Goal: Transaction & Acquisition: Book appointment/travel/reservation

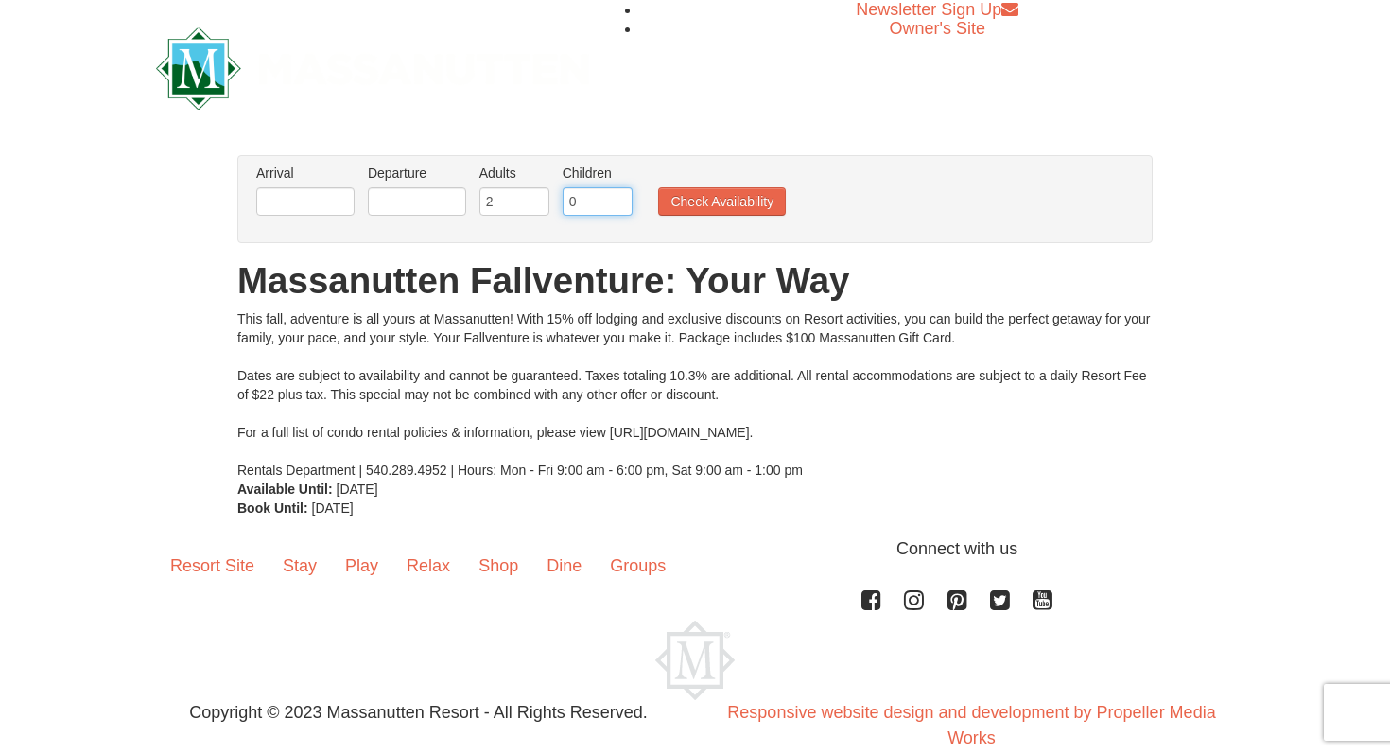
click at [610, 213] on input "0" at bounding box center [598, 201] width 70 height 28
click at [618, 198] on input "1" at bounding box center [598, 201] width 70 height 28
type input "2"
click at [618, 198] on input "2" at bounding box center [598, 201] width 70 height 28
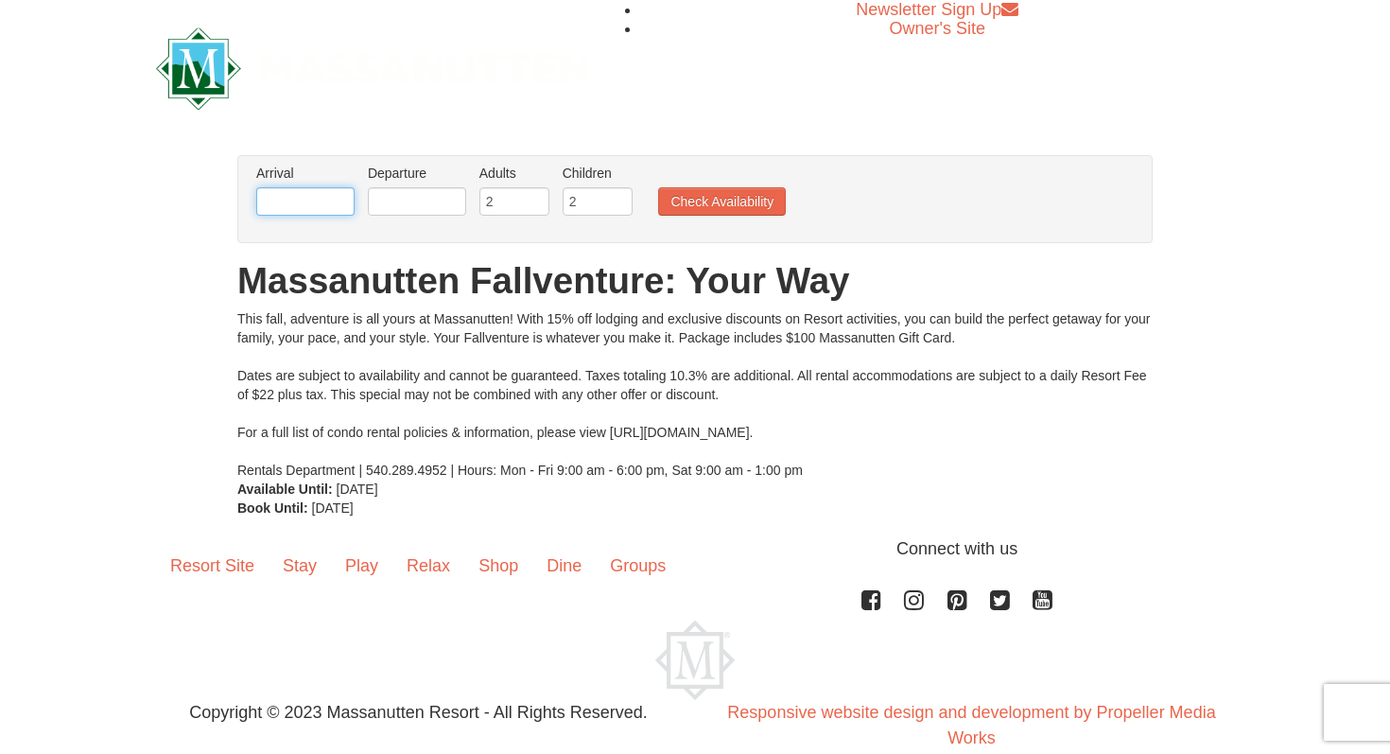
click at [302, 210] on input "text" at bounding box center [305, 201] width 98 height 28
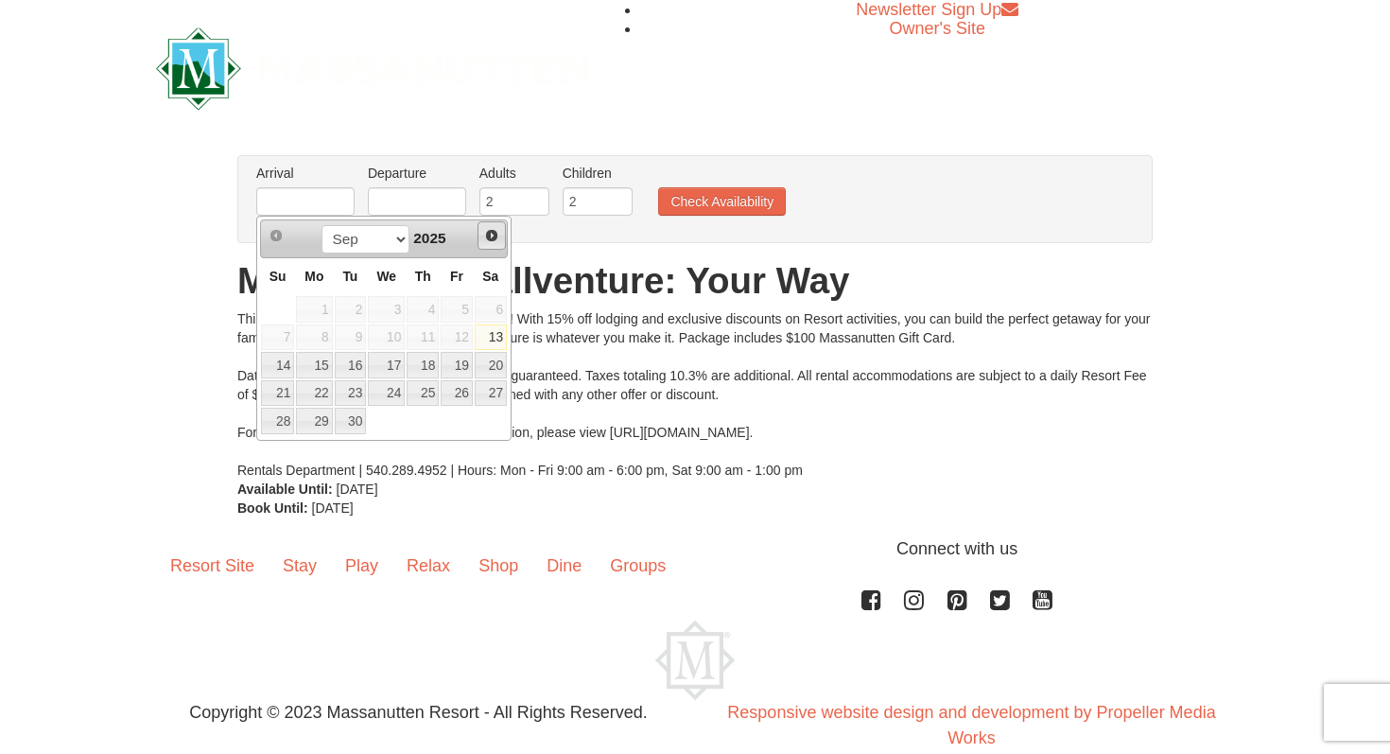
click at [492, 241] on span "Next" at bounding box center [491, 235] width 15 height 15
click at [464, 394] on link "24" at bounding box center [457, 393] width 32 height 26
type input "[DATE]"
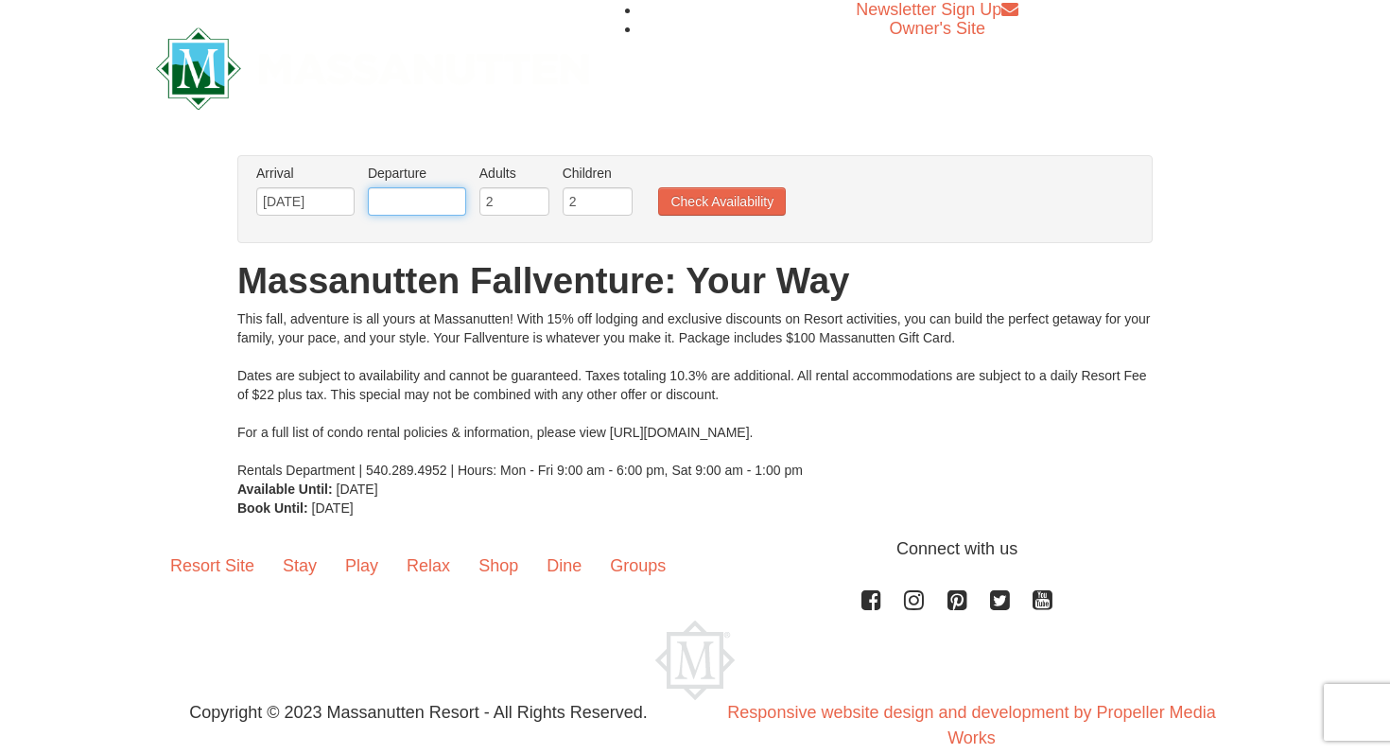
click at [409, 201] on input "text" at bounding box center [417, 201] width 98 height 28
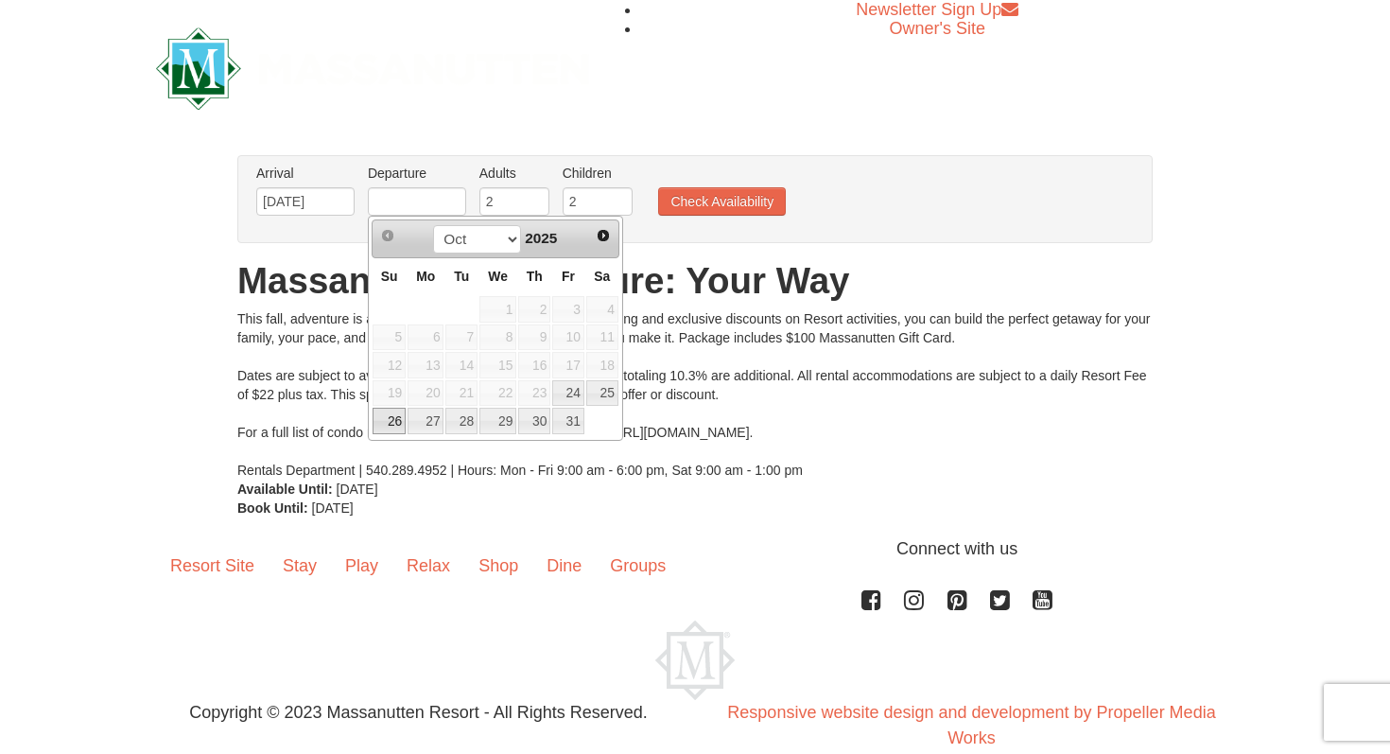
click at [396, 424] on link "26" at bounding box center [389, 421] width 33 height 26
type input "10/26/2025"
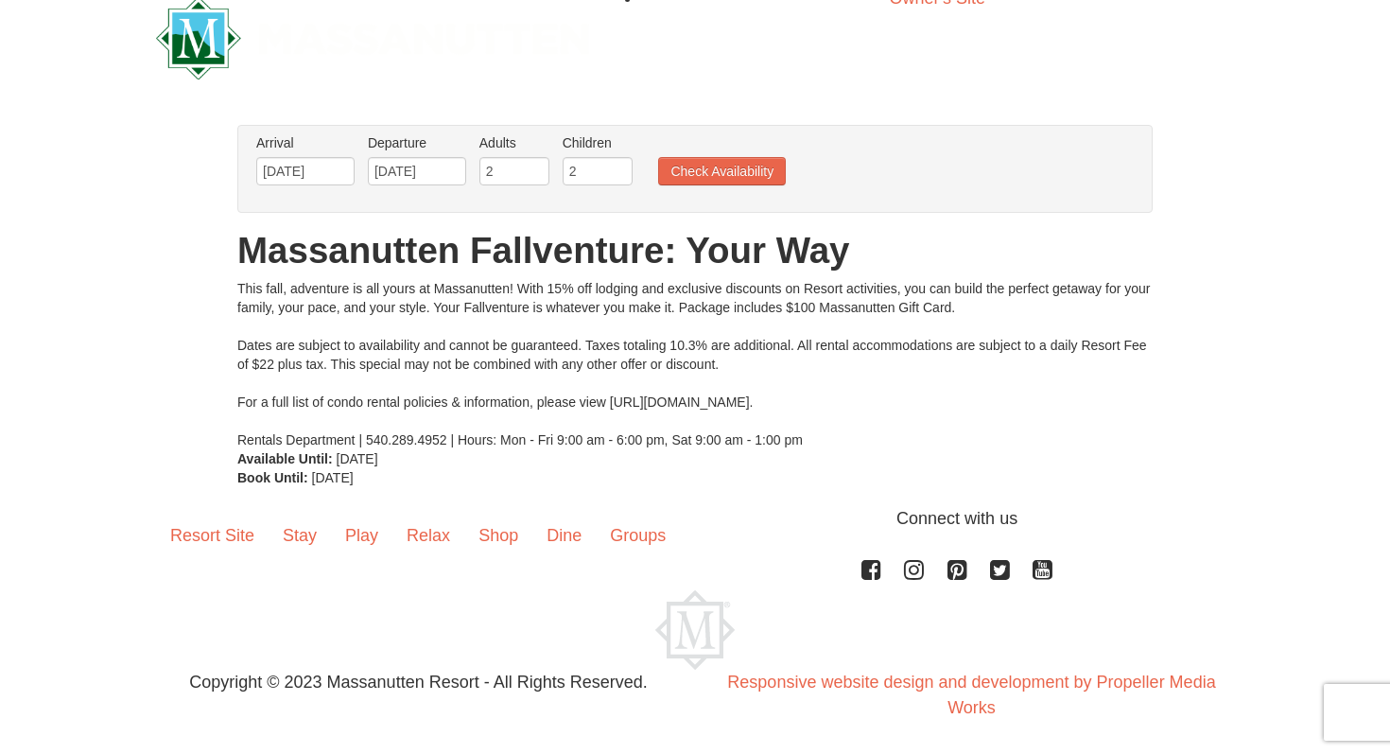
scroll to position [32, 0]
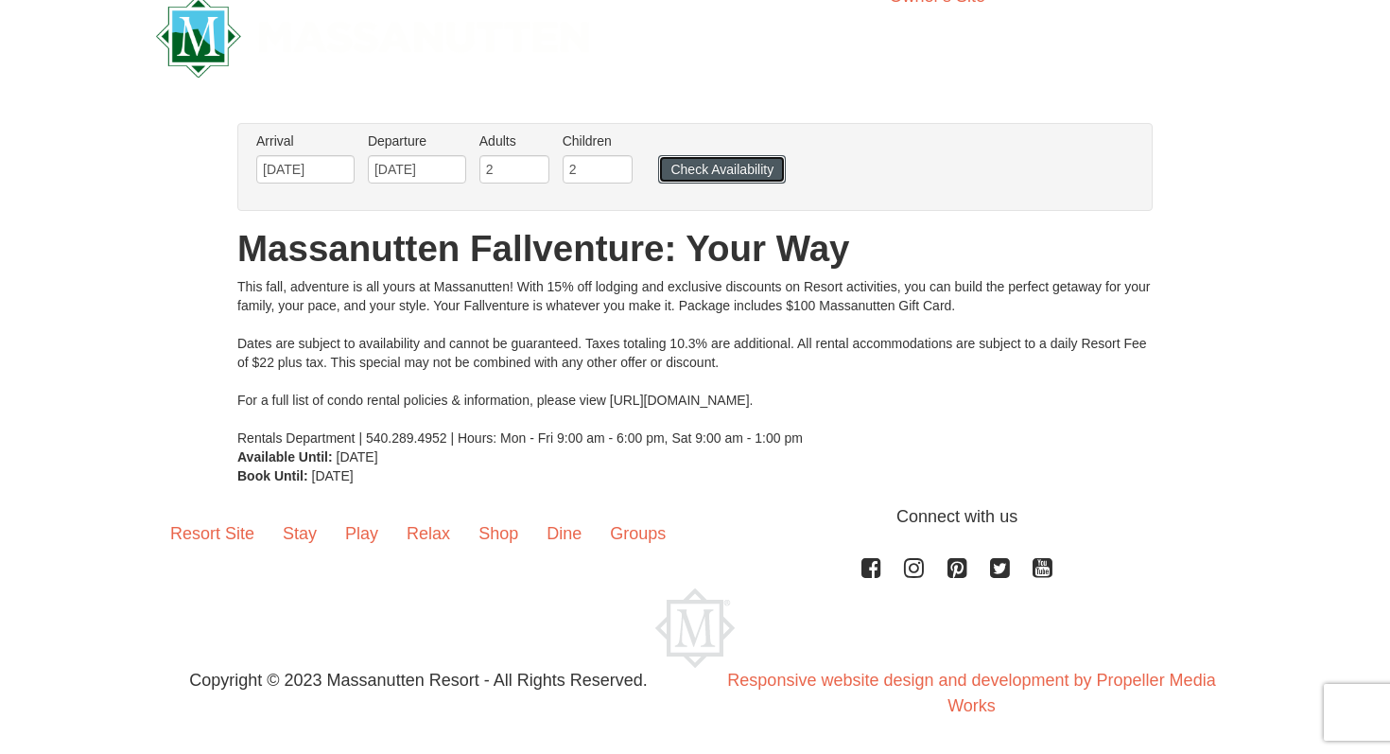
click at [729, 172] on button "Check Availability" at bounding box center [722, 169] width 128 height 28
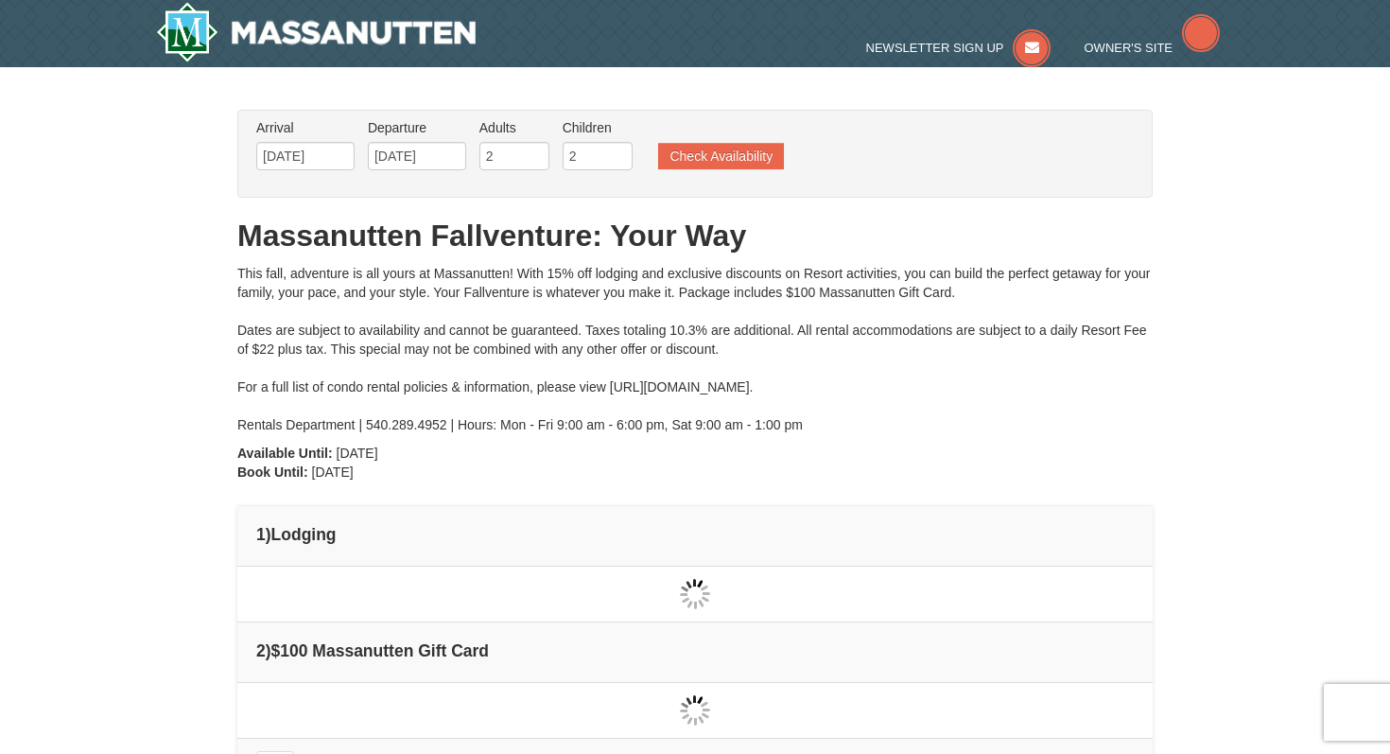
type input "[DATE]"
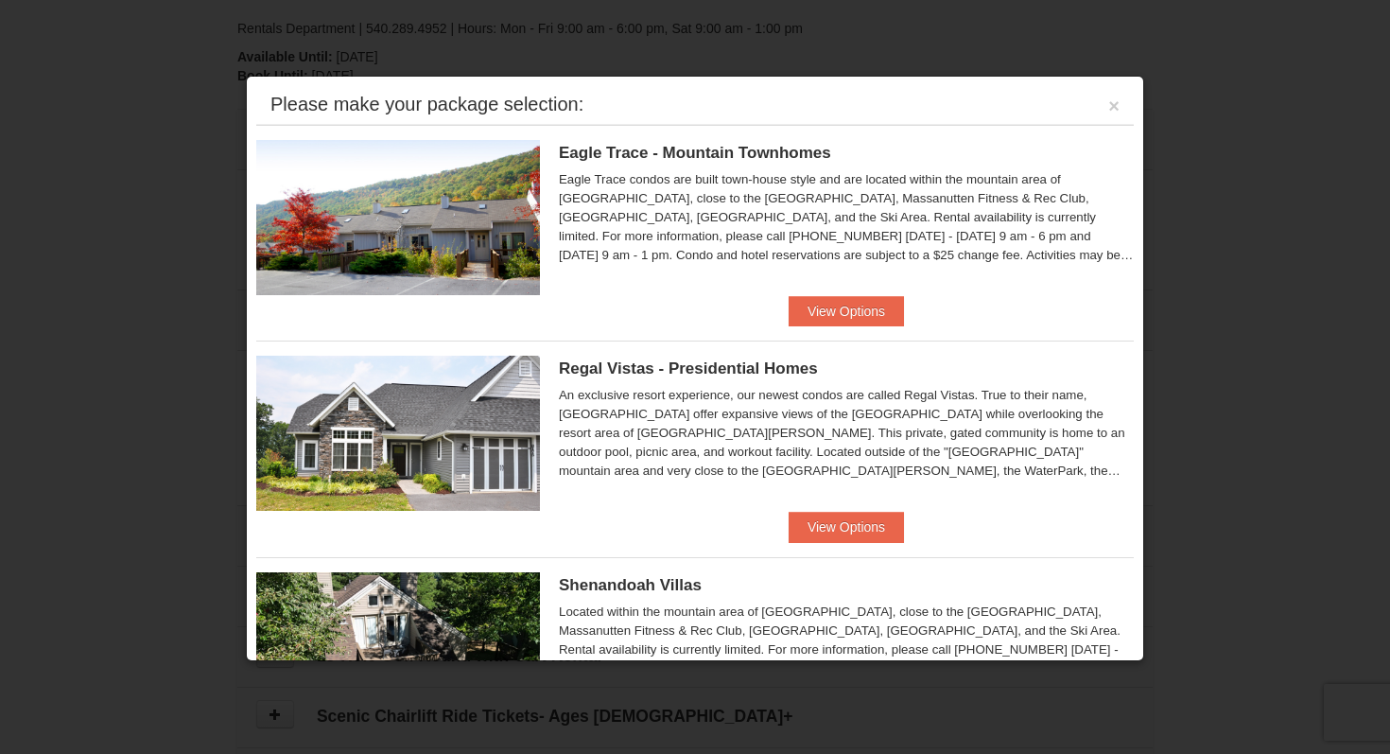
scroll to position [395, 0]
click at [1114, 107] on button "×" at bounding box center [1114, 105] width 11 height 19
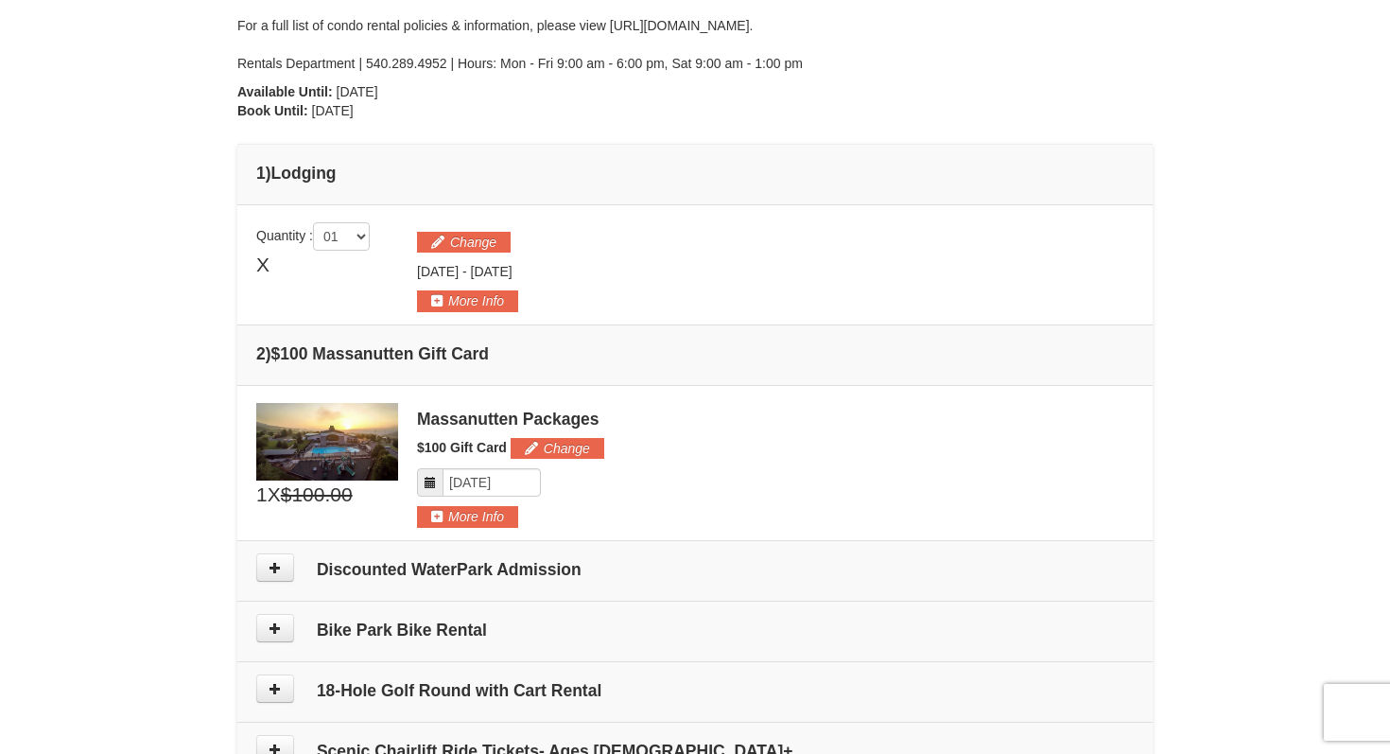
scroll to position [310, 0]
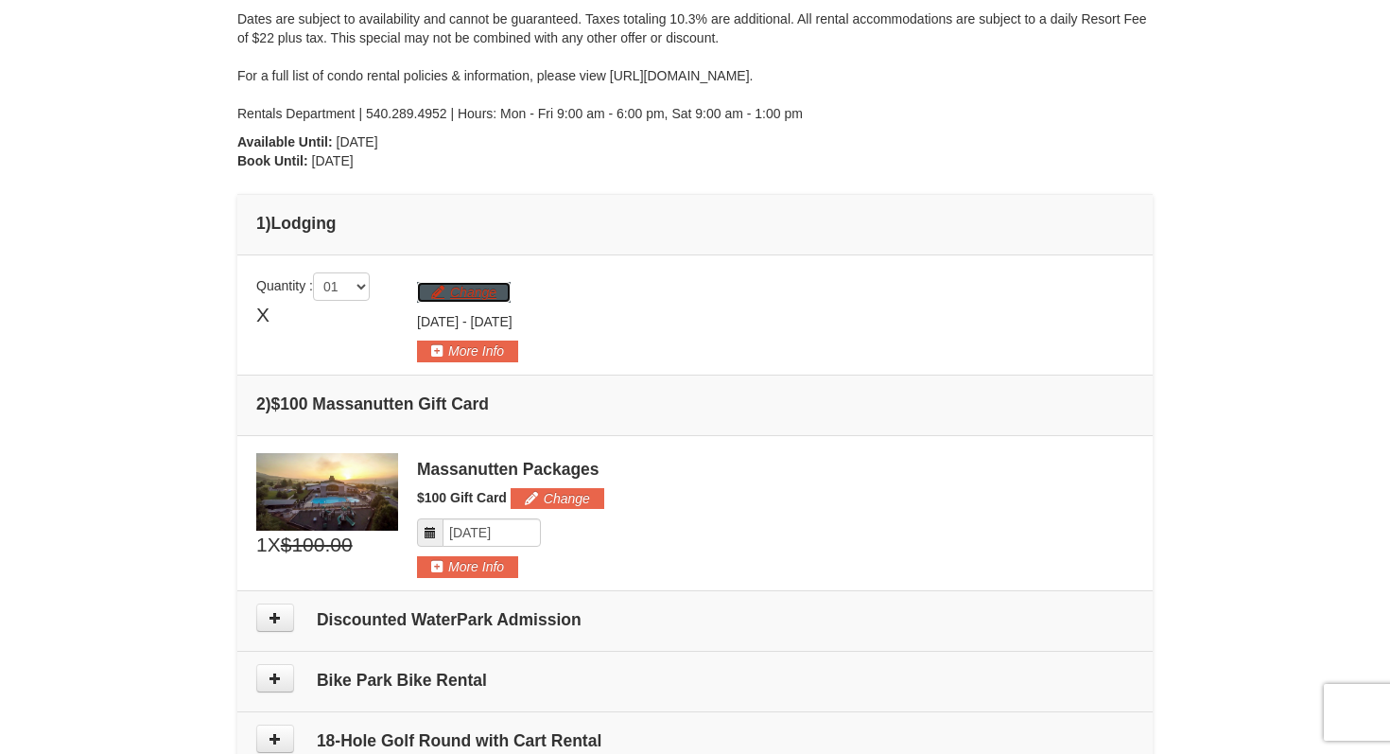
click at [479, 293] on button "Change" at bounding box center [464, 292] width 94 height 21
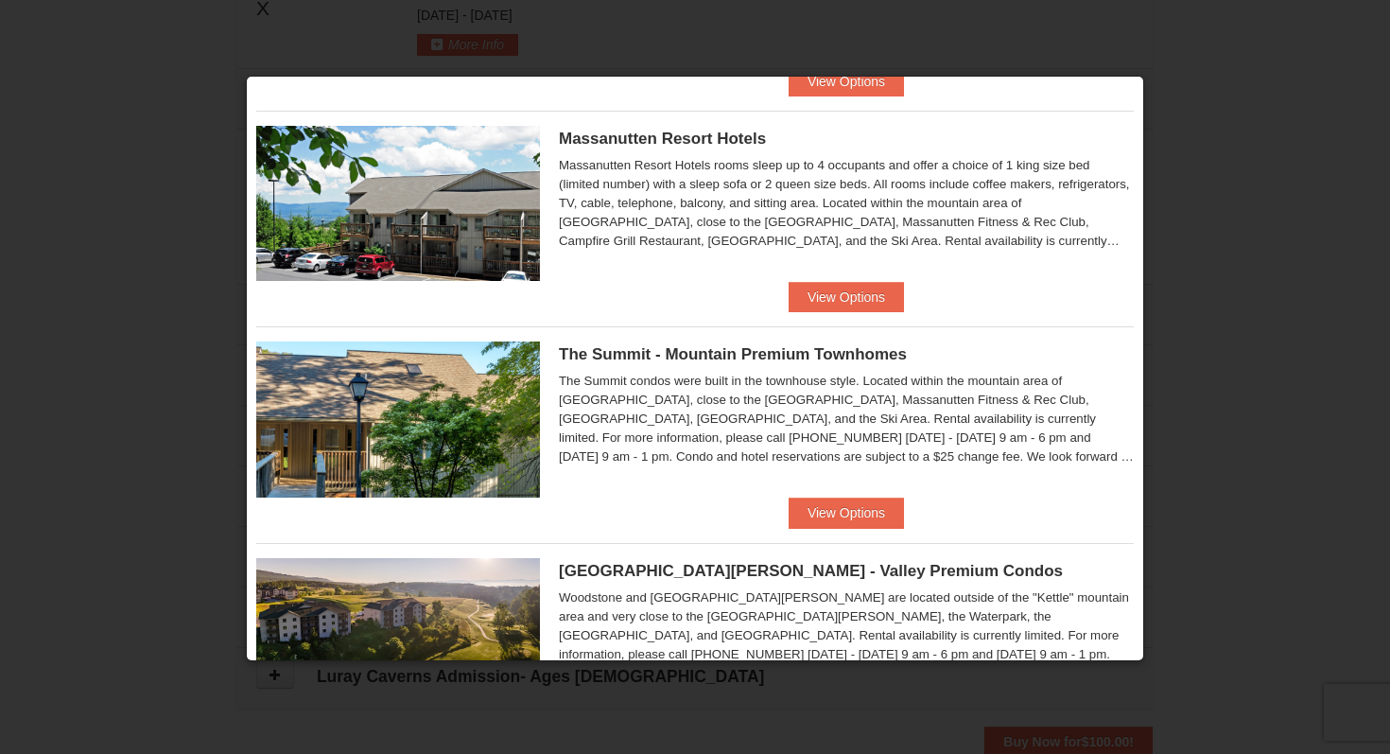
scroll to position [658, 0]
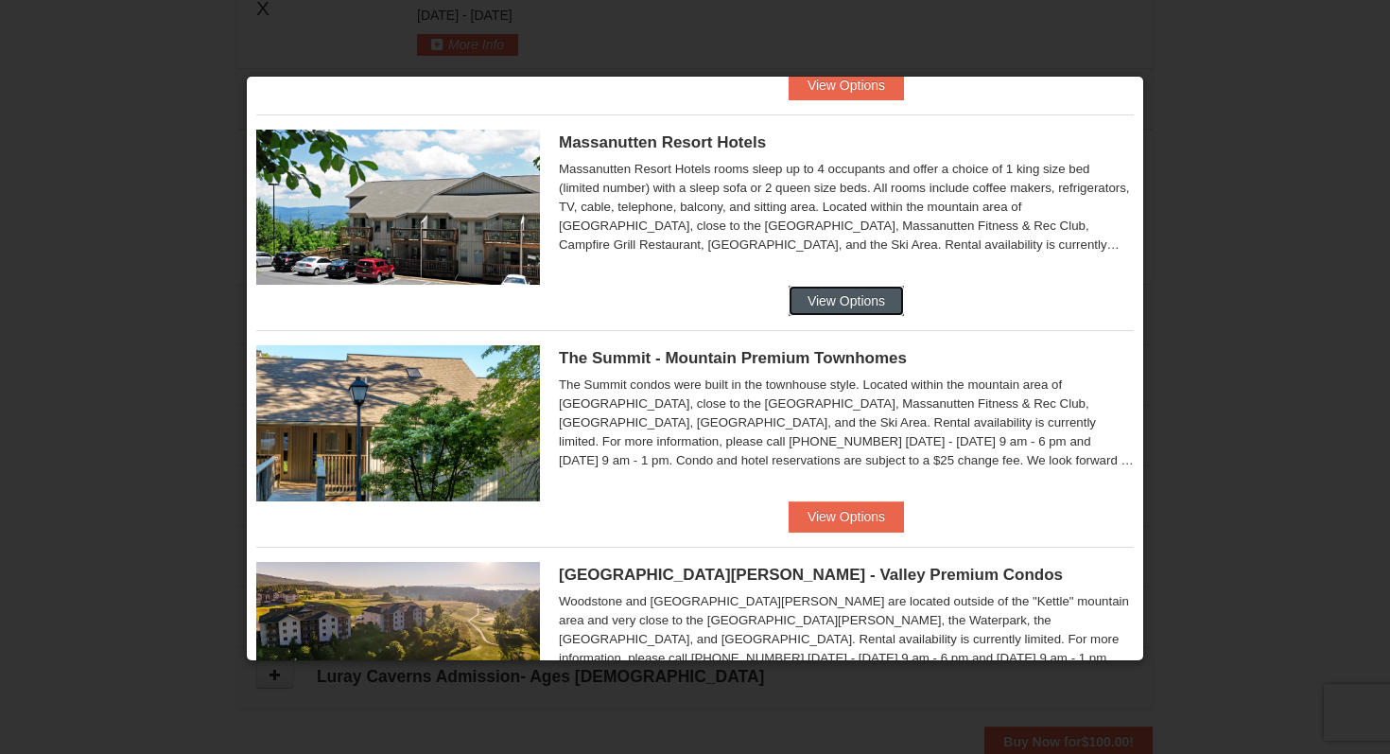
click at [894, 299] on button "View Options" at bounding box center [846, 301] width 115 height 30
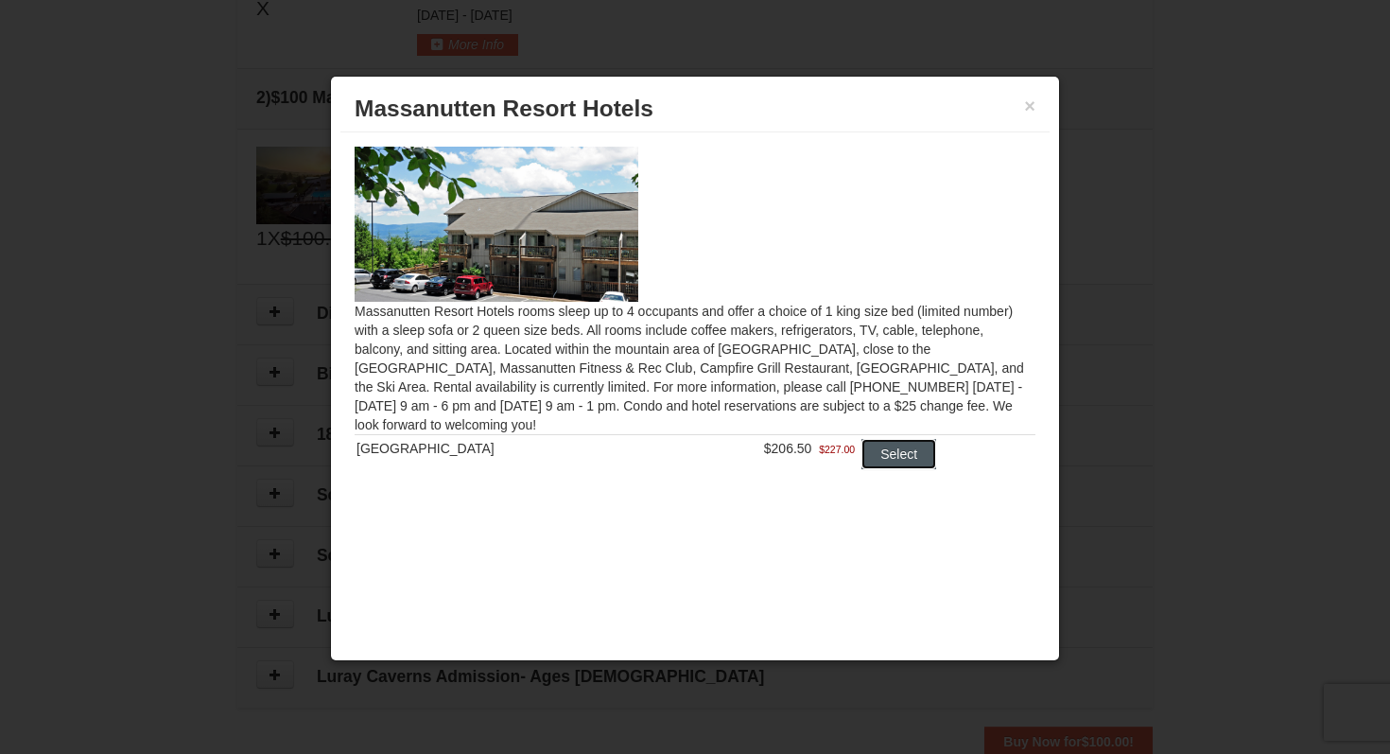
click at [893, 461] on button "Select" at bounding box center [899, 454] width 75 height 30
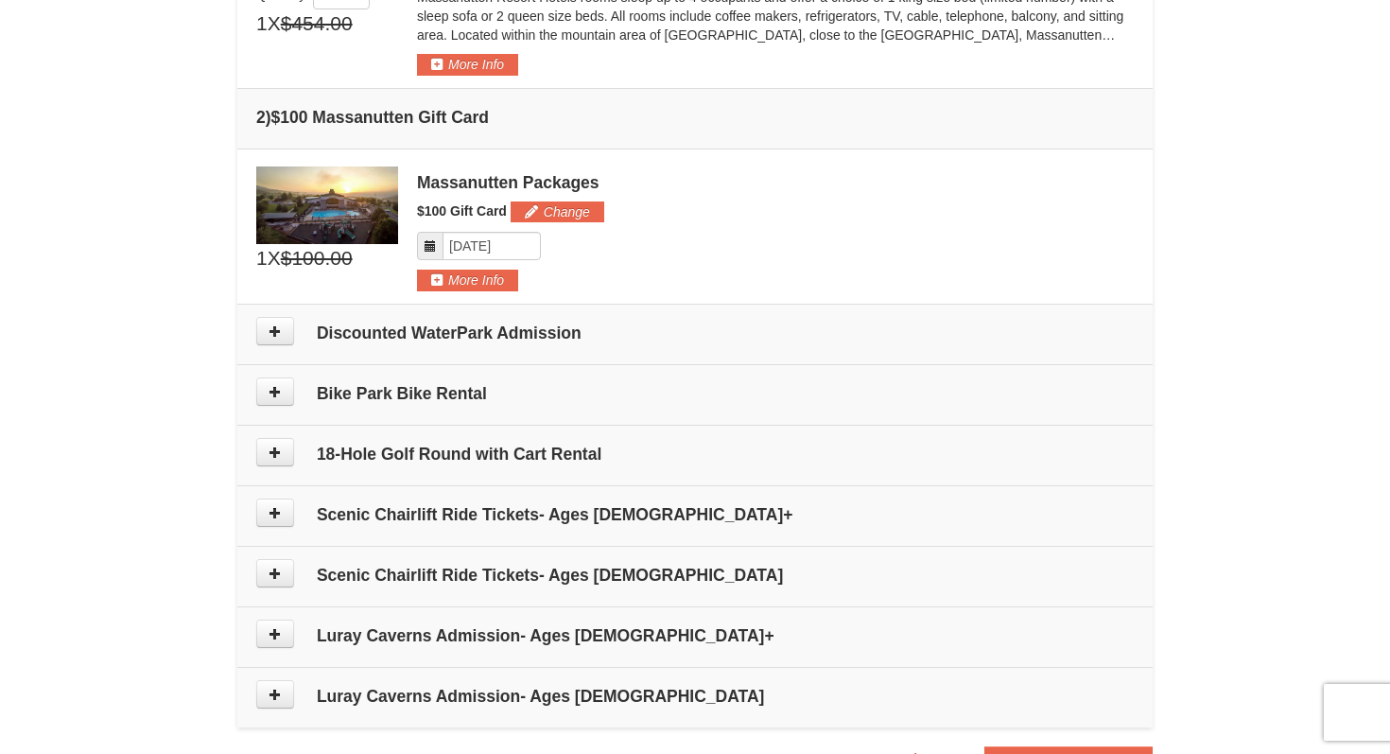
scroll to position [676, 0]
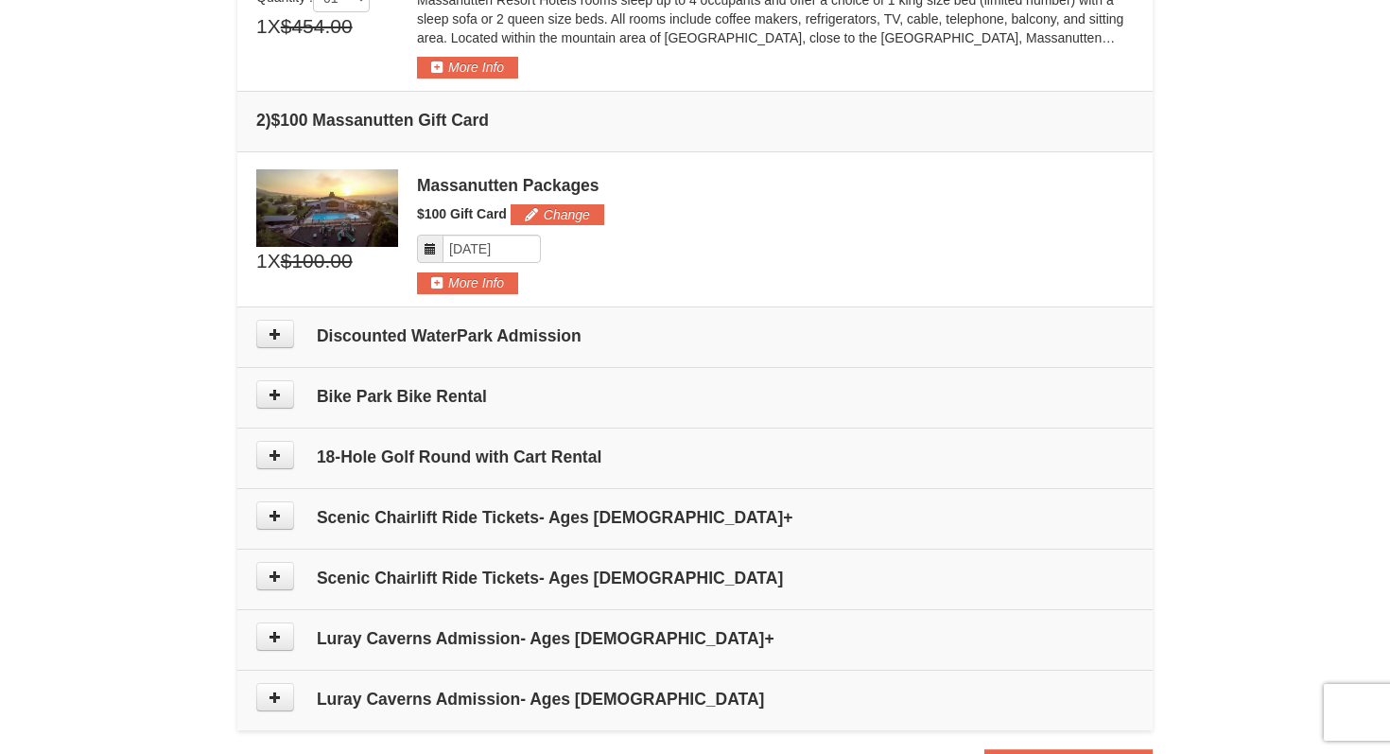
click at [809, 338] on h4 "Discounted WaterPark Admission" at bounding box center [695, 335] width 878 height 19
click at [274, 334] on icon at bounding box center [275, 333] width 13 height 13
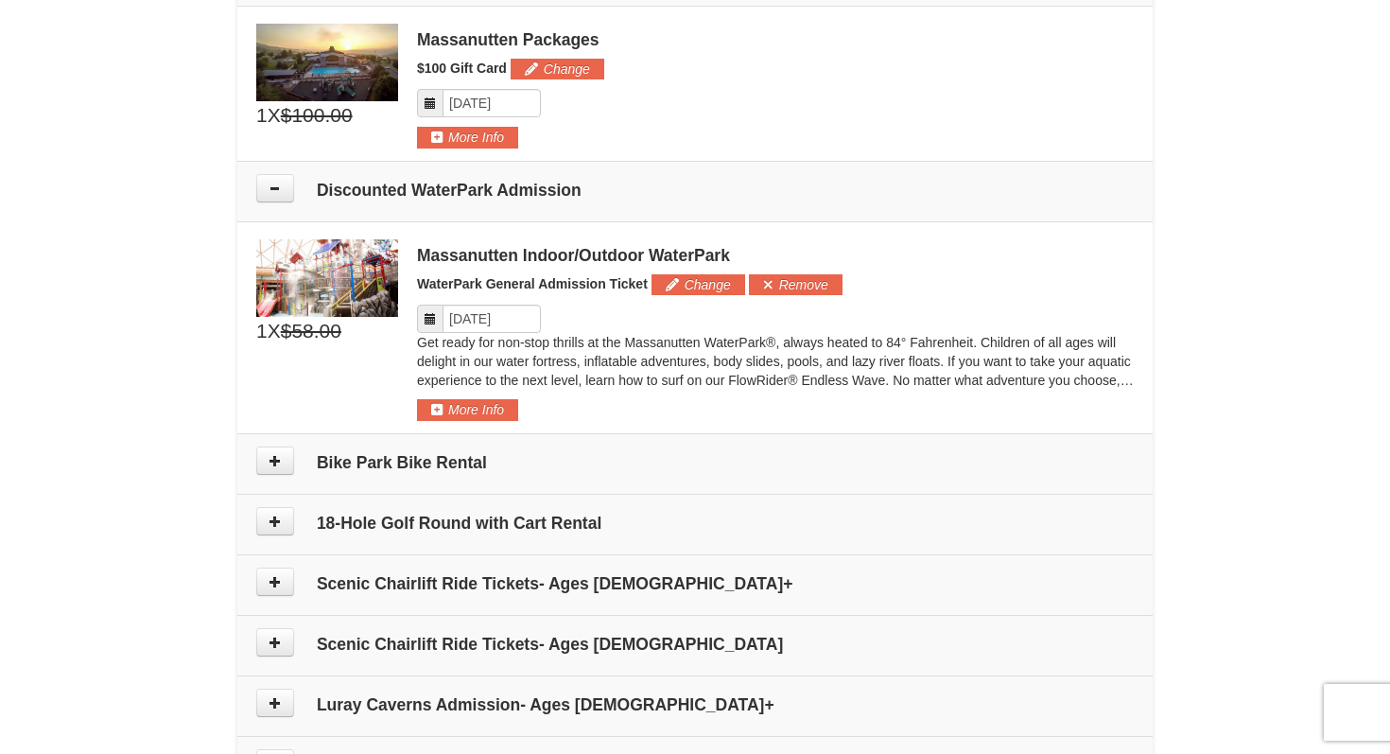
scroll to position [817, 0]
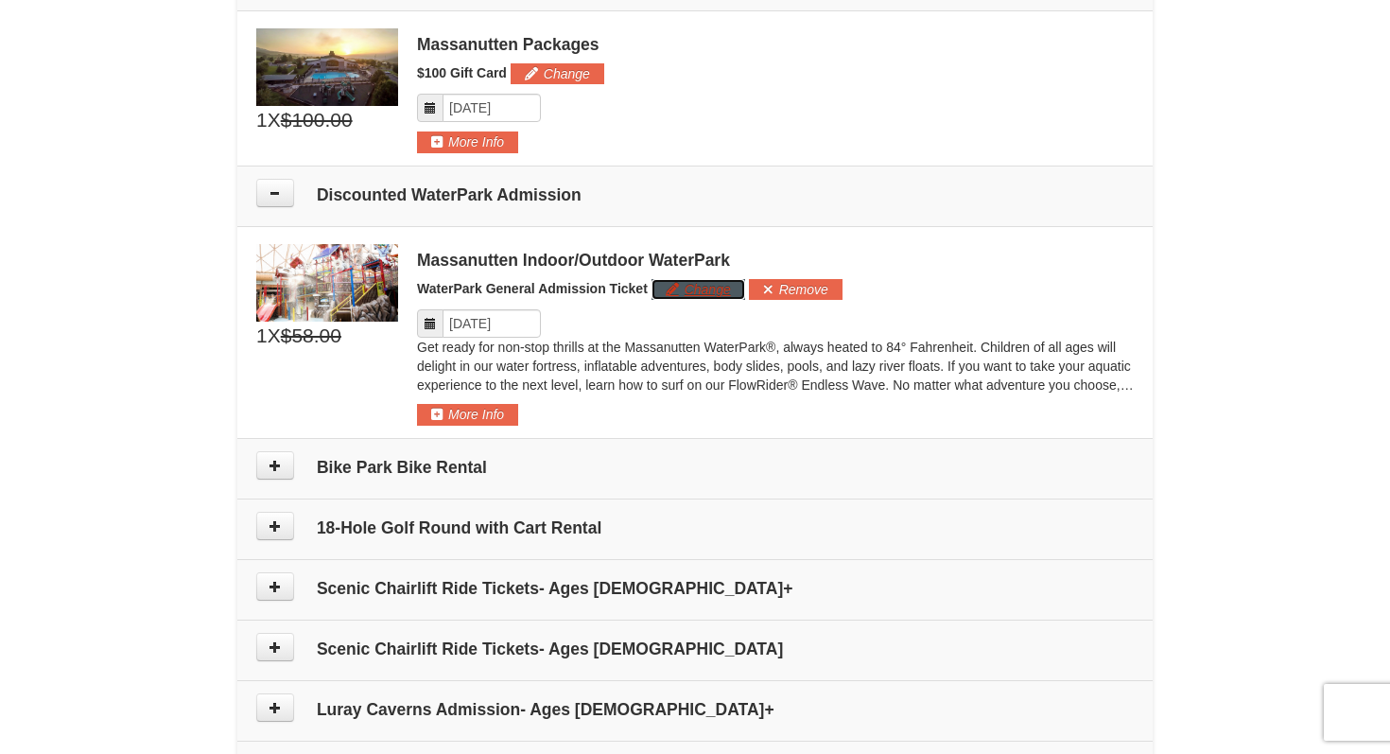
click at [696, 288] on button "Change" at bounding box center [699, 289] width 94 height 21
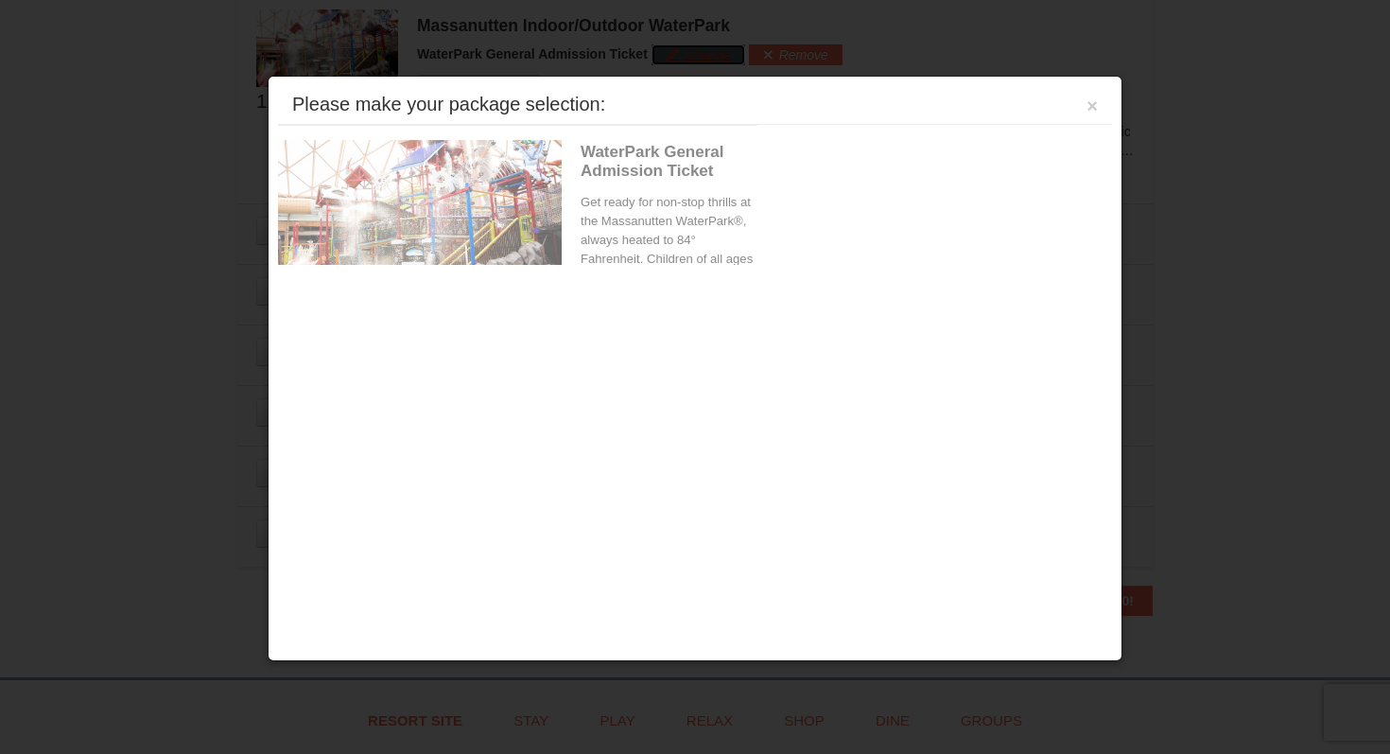
scroll to position [1061, 0]
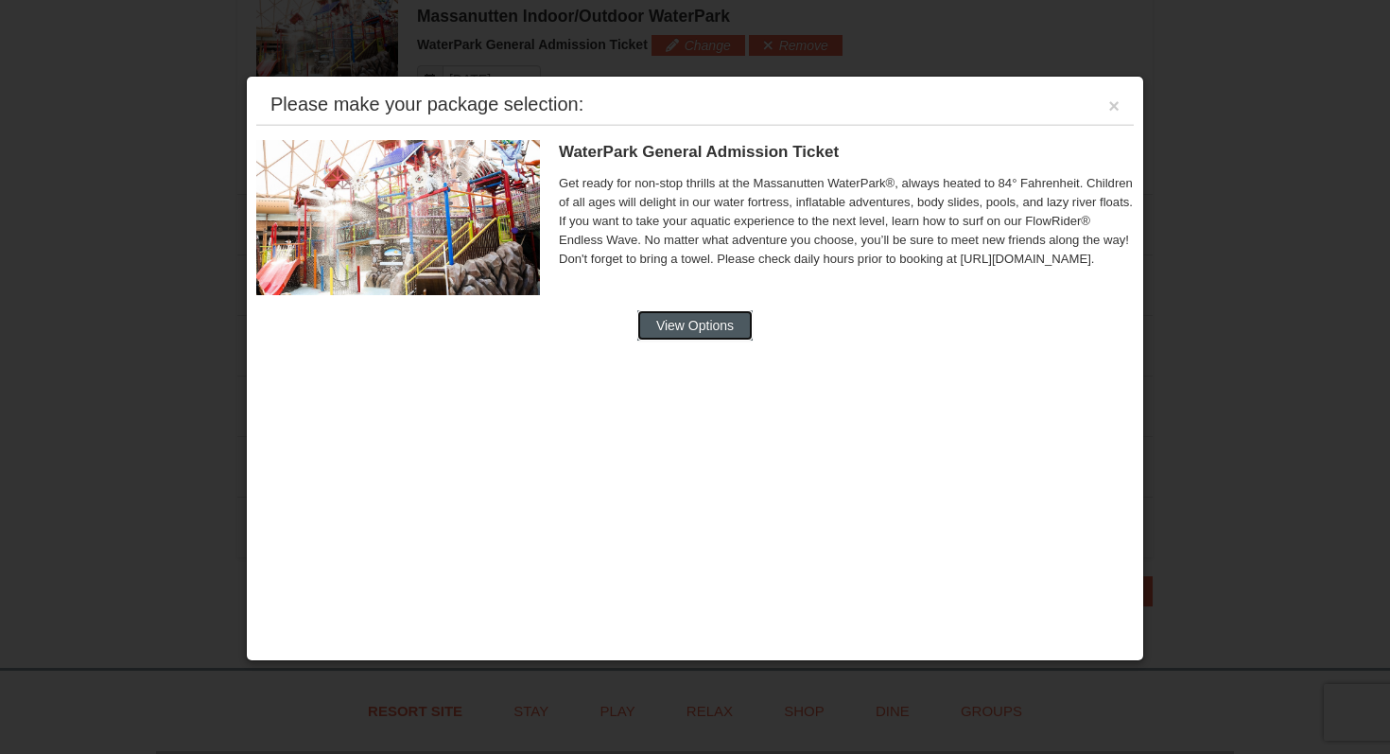
click at [732, 328] on button "View Options" at bounding box center [695, 325] width 115 height 30
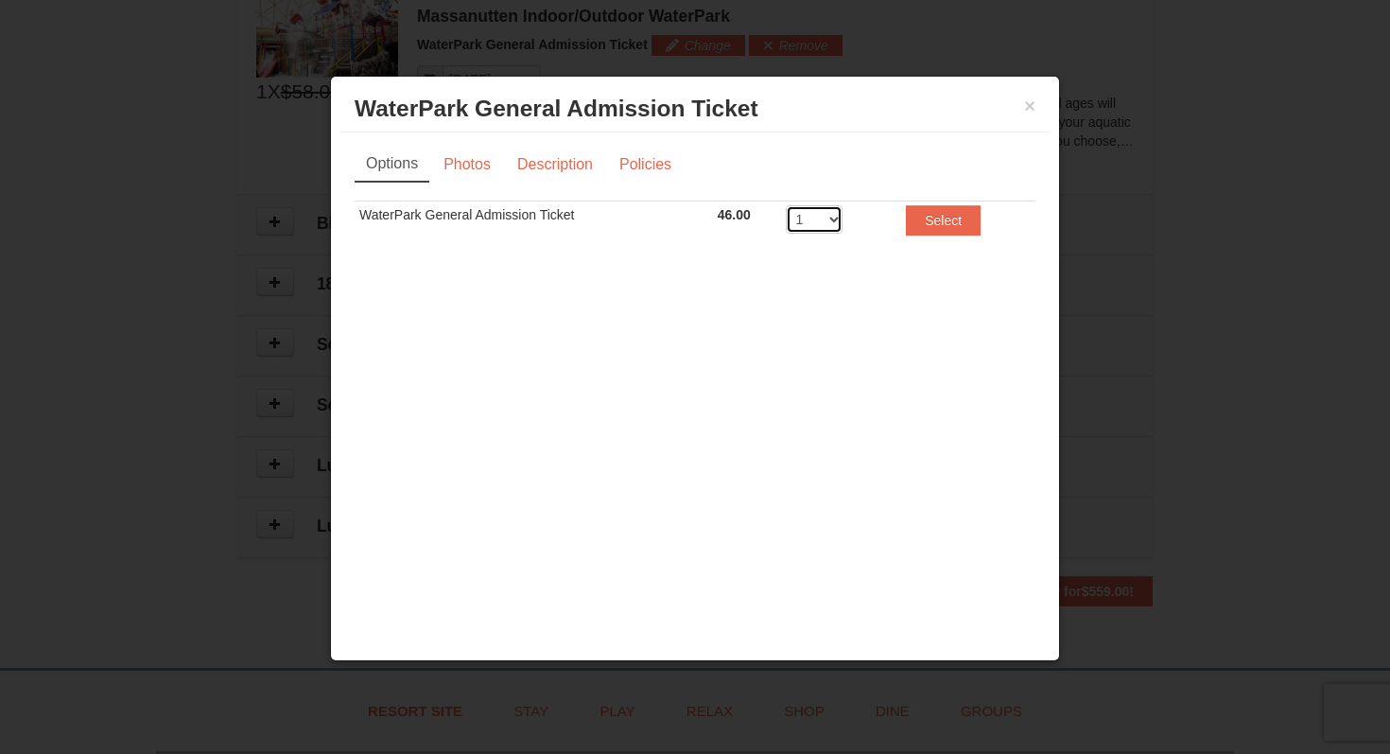
click at [813, 217] on select "1 2 3 4 5 6 7 8" at bounding box center [814, 219] width 57 height 28
select select "4"
click at [786, 205] on select "1 2 3 4 5 6 7 8" at bounding box center [814, 219] width 57 height 28
click at [968, 222] on button "Select" at bounding box center [943, 220] width 75 height 30
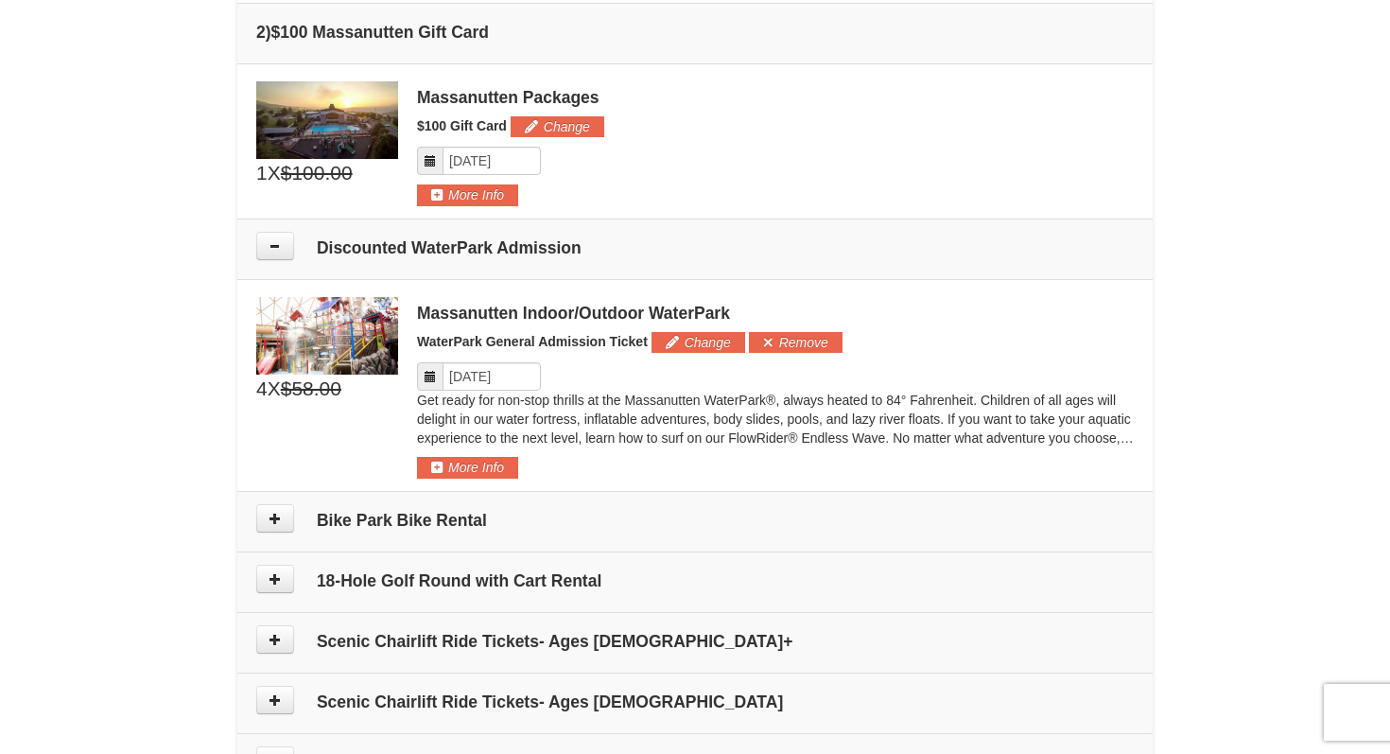
scroll to position [744, 0]
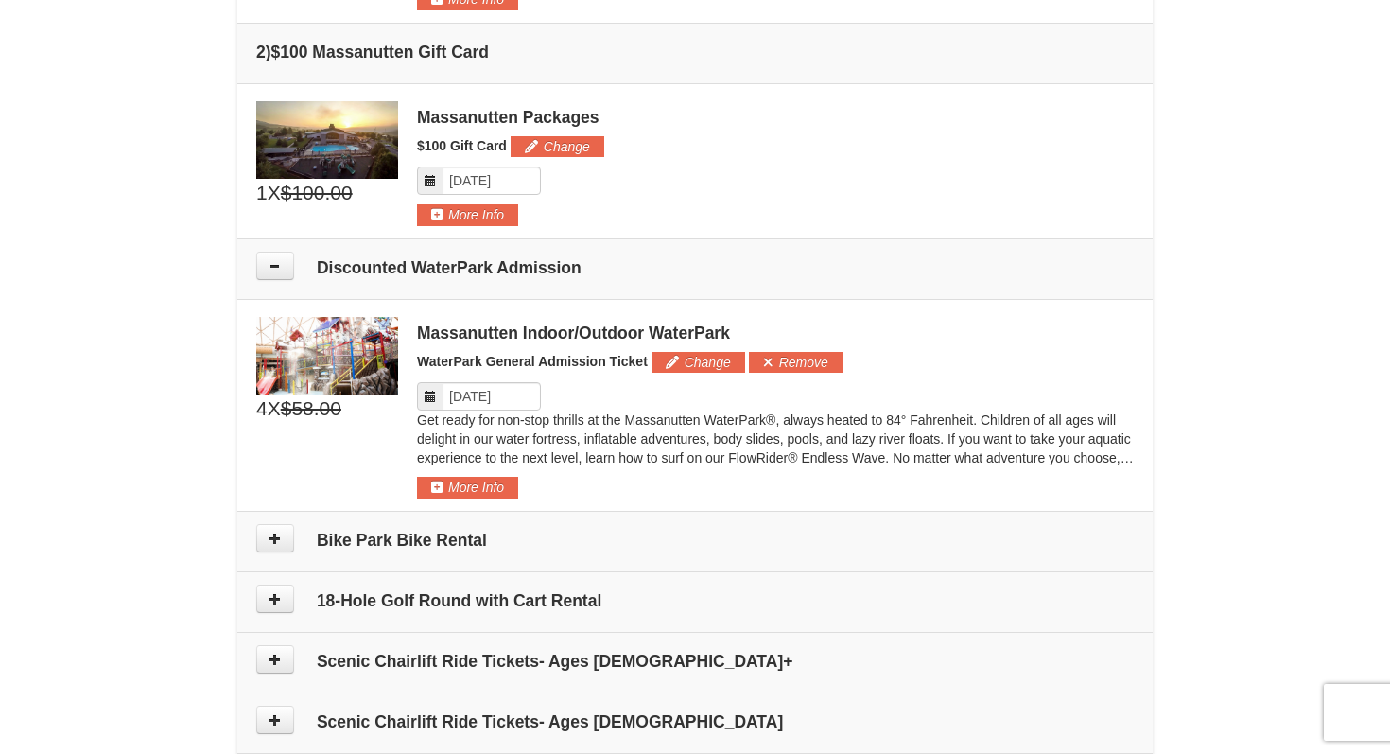
click at [338, 192] on span "$100.00" at bounding box center [317, 193] width 72 height 28
click at [163, 380] on div "× From: To: Adults: 2 Children: 2 Change Arrival Please format dates MM/DD/YYYY…" at bounding box center [695, 144] width 1390 height 1644
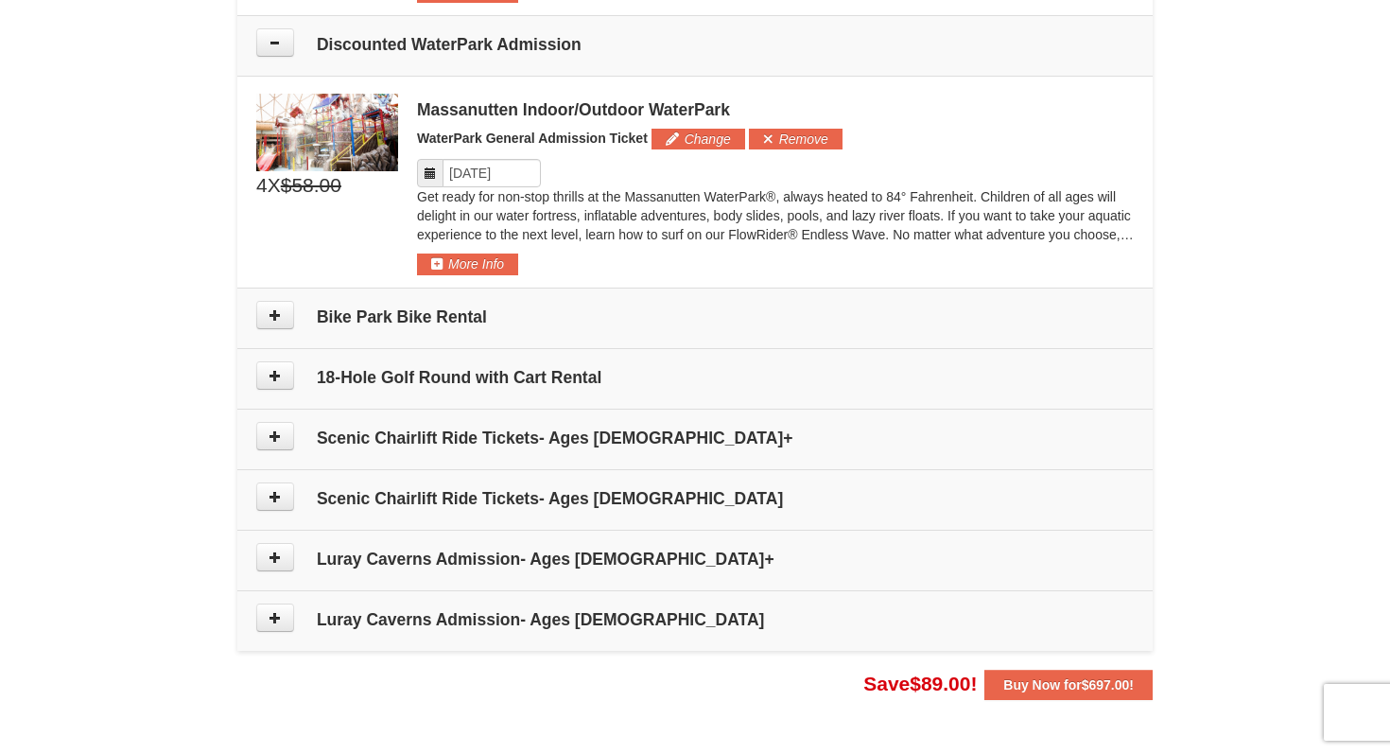
scroll to position [969, 0]
click at [1074, 686] on strong "Buy Now for $697.00 !" at bounding box center [1069, 683] width 131 height 15
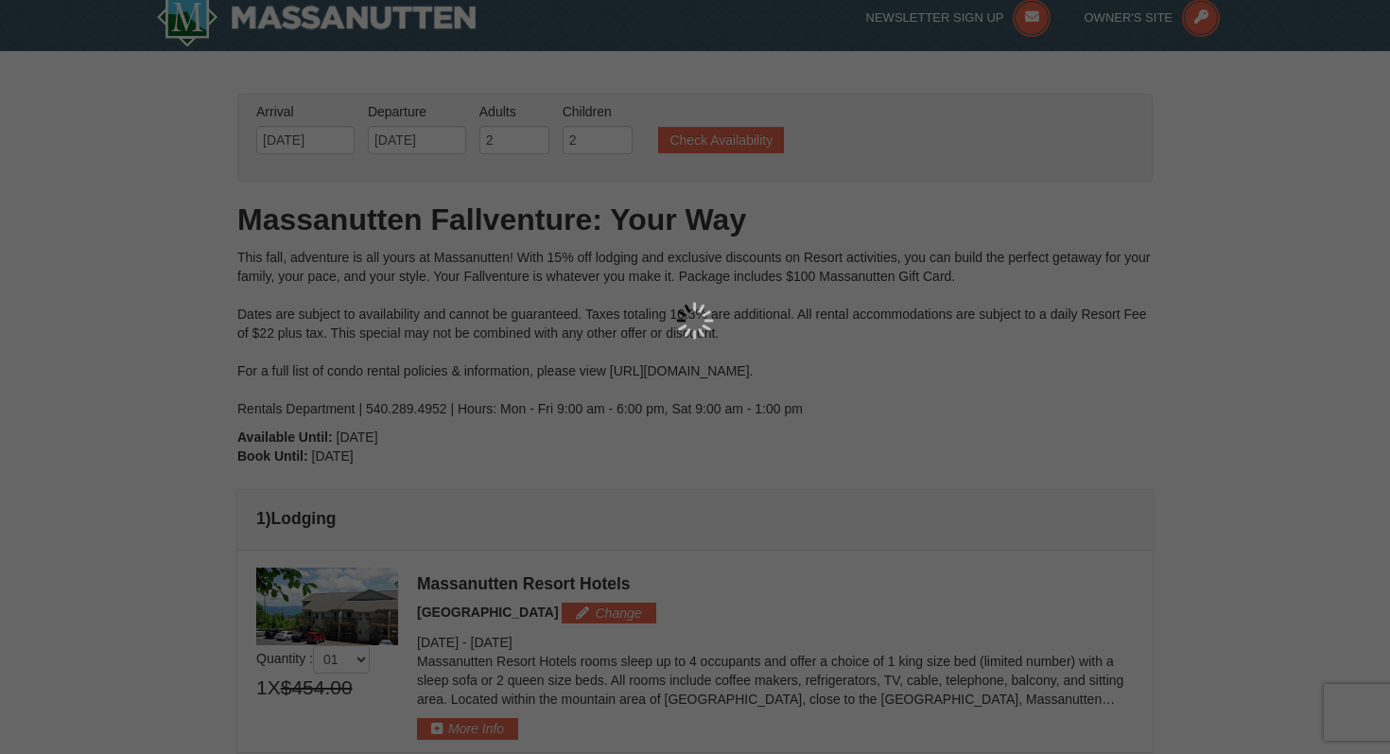
scroll to position [24, 0]
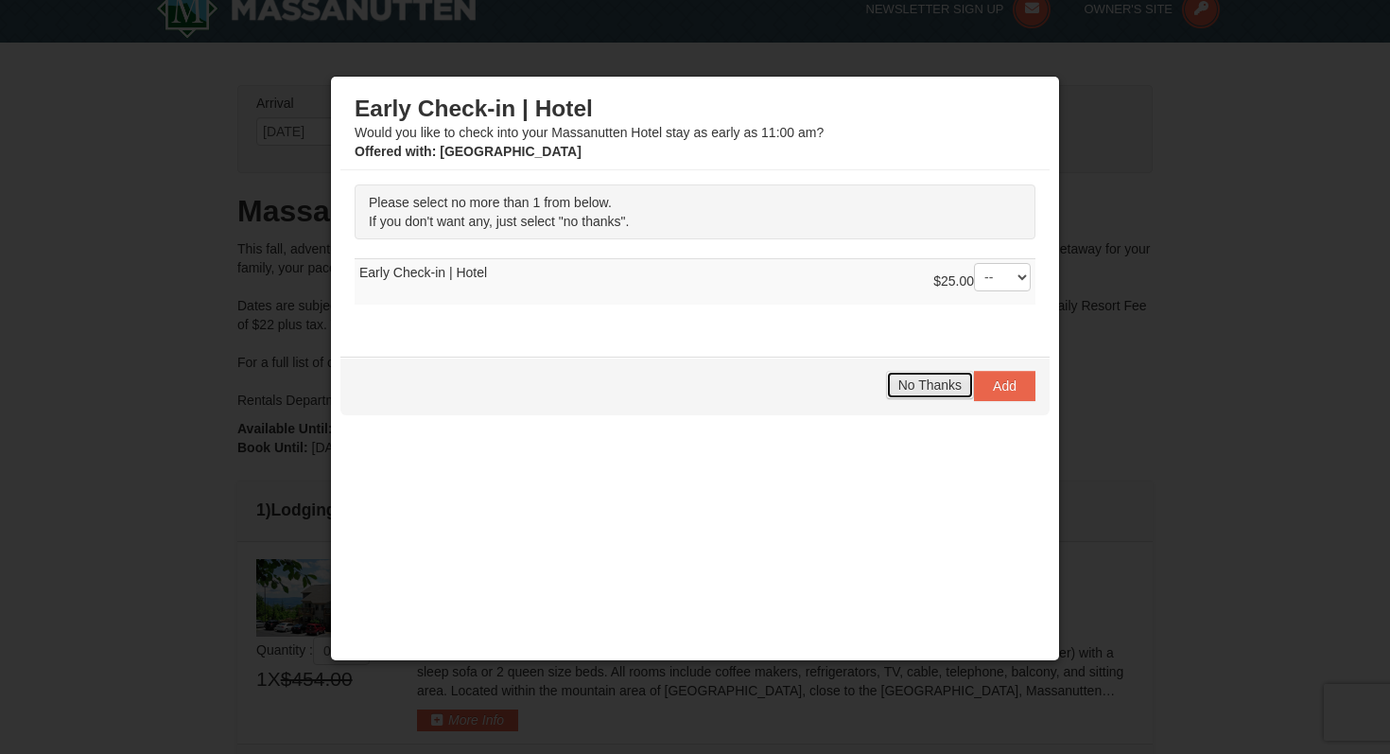
click at [950, 391] on span "No Thanks" at bounding box center [930, 384] width 63 height 15
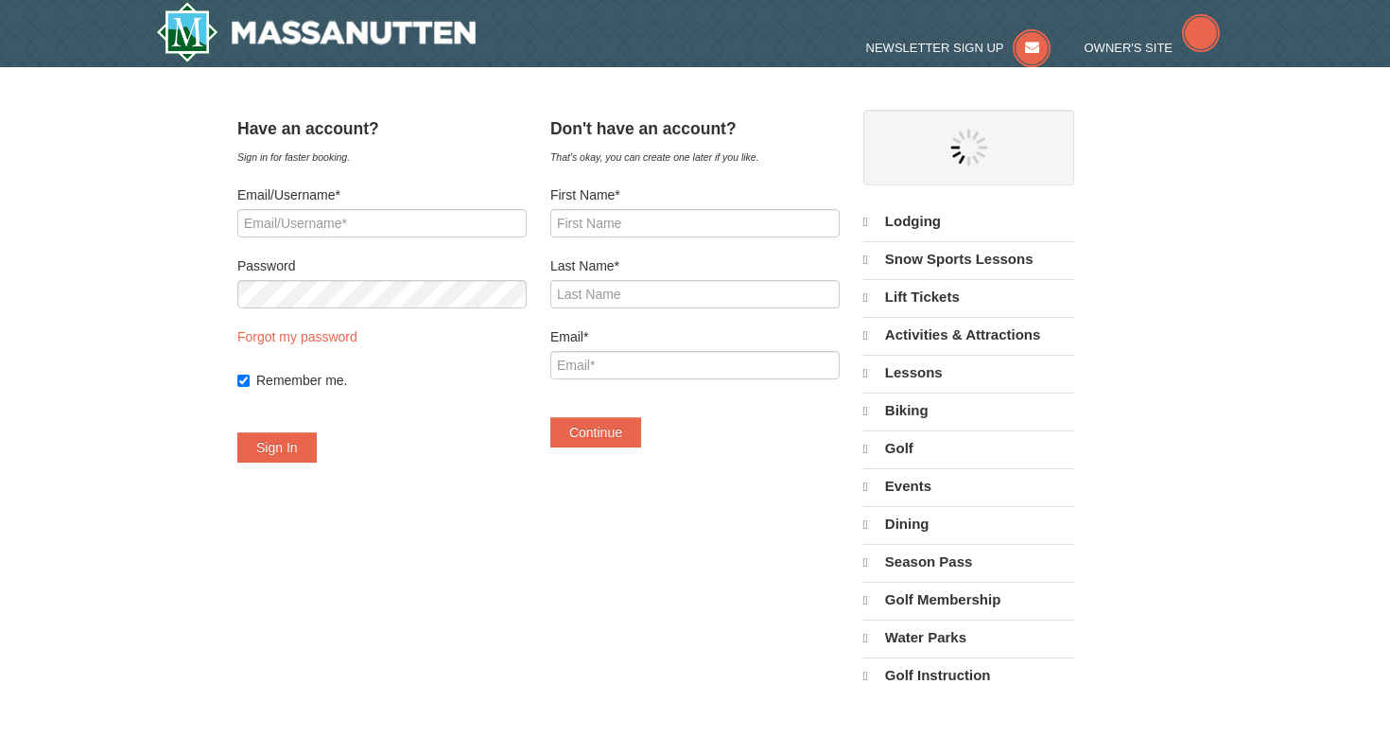
select select "9"
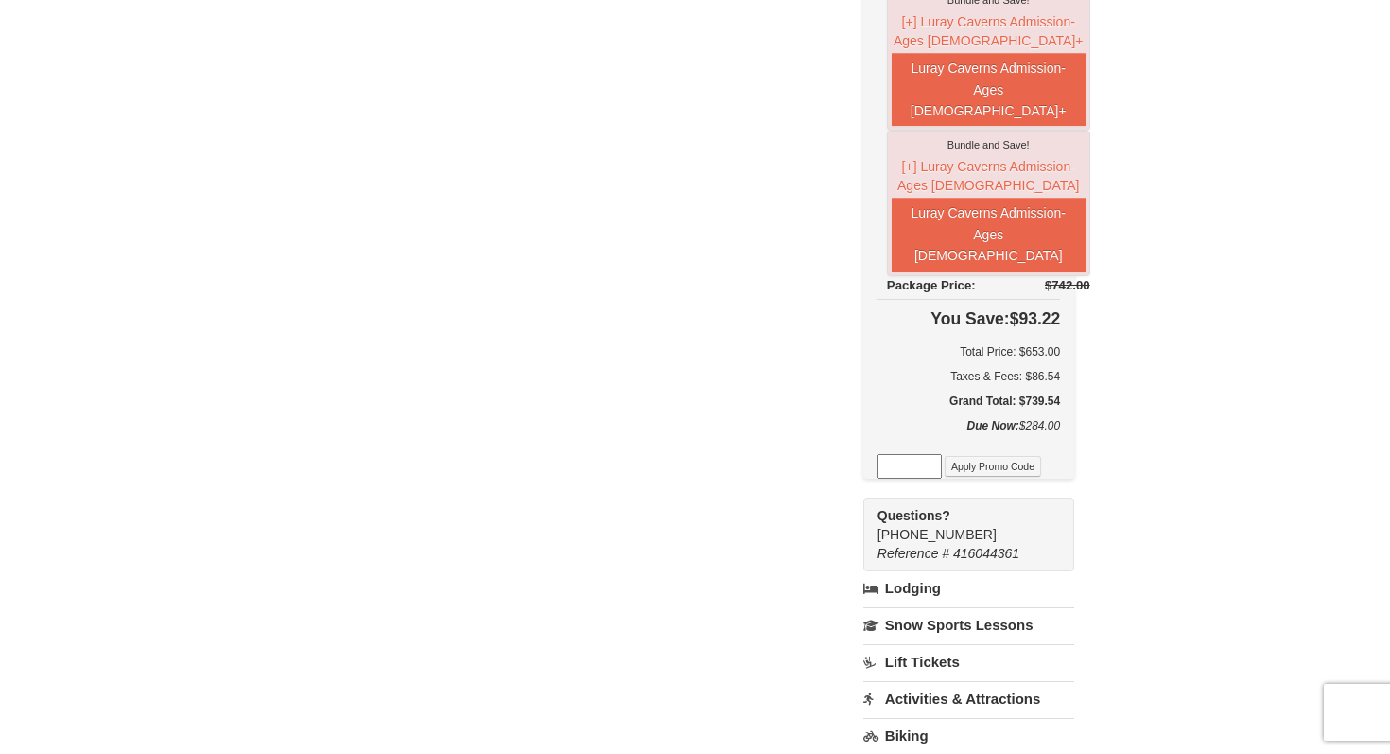
scroll to position [1178, 0]
